Goal: Information Seeking & Learning: Learn about a topic

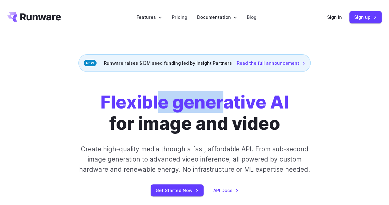
drag, startPoint x: 159, startPoint y: 99, endPoint x: 225, endPoint y: 108, distance: 66.5
click at [225, 108] on strong "Flexible generative AI" at bounding box center [195, 102] width 188 height 22
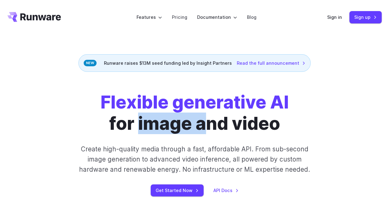
drag, startPoint x: 136, startPoint y: 120, endPoint x: 210, endPoint y: 122, distance: 73.9
click at [210, 122] on h1 "Flexible generative AI for image and video" at bounding box center [195, 112] width 188 height 42
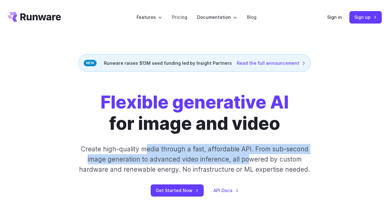
drag, startPoint x: 149, startPoint y: 145, endPoint x: 255, endPoint y: 154, distance: 106.3
click at [255, 154] on p "Create high-quality media through a fast, affordable API. From sub-second image…" at bounding box center [195, 159] width 240 height 31
click at [270, 153] on p "Create high-quality media through a fast, affordable API. From sub-second image…" at bounding box center [195, 159] width 240 height 31
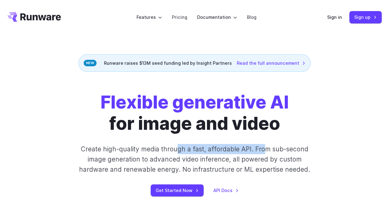
drag, startPoint x: 210, startPoint y: 151, endPoint x: 264, endPoint y: 152, distance: 53.6
click at [264, 152] on p "Create high-quality media through a fast, affordable API. From sub-second image…" at bounding box center [195, 159] width 240 height 31
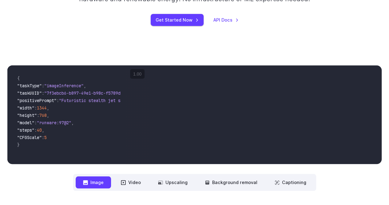
scroll to position [145, 0]
